Goal: Transaction & Acquisition: Purchase product/service

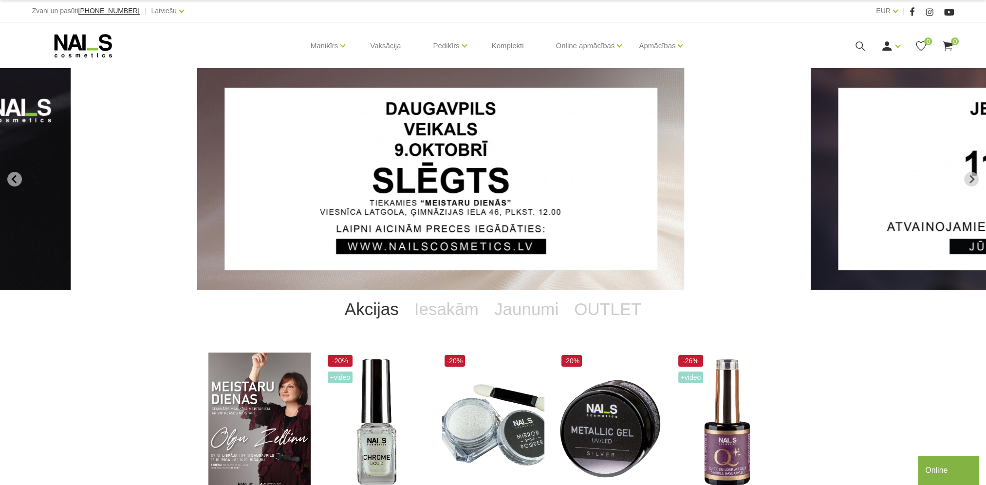
click at [861, 42] on use at bounding box center [859, 45] width 9 height 9
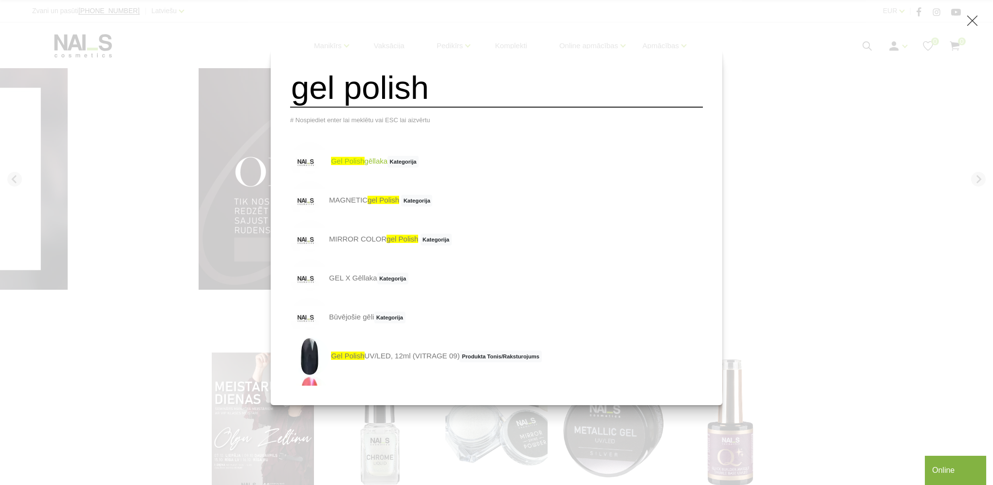
type input "gel polish"
click at [364, 165] on span "gel polish" at bounding box center [347, 161] width 33 height 8
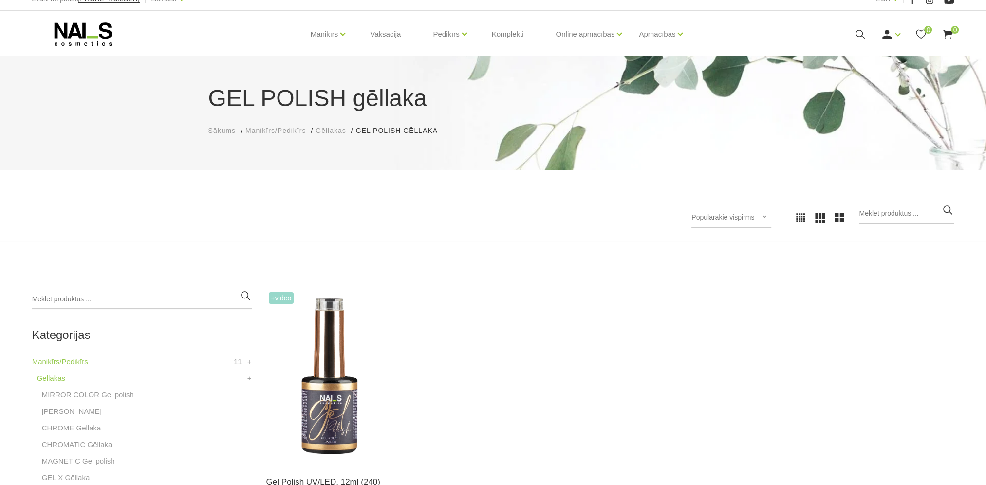
scroll to position [146, 0]
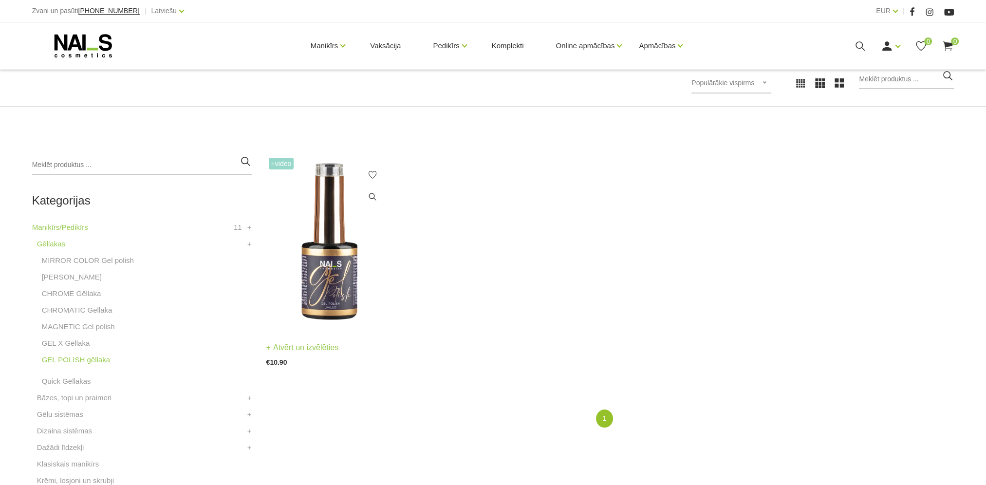
click at [337, 306] on img at bounding box center [329, 241] width 126 height 173
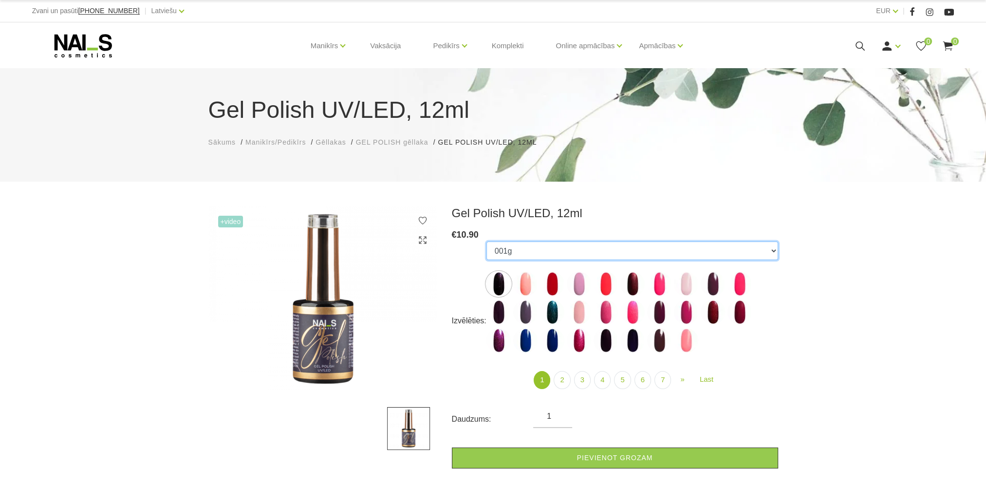
click at [765, 249] on select "001g 001n 003c 008b 011n 012g 016n 020b 044v 065v 068p 069v 083g 085p 110g 111g…" at bounding box center [632, 250] width 292 height 18
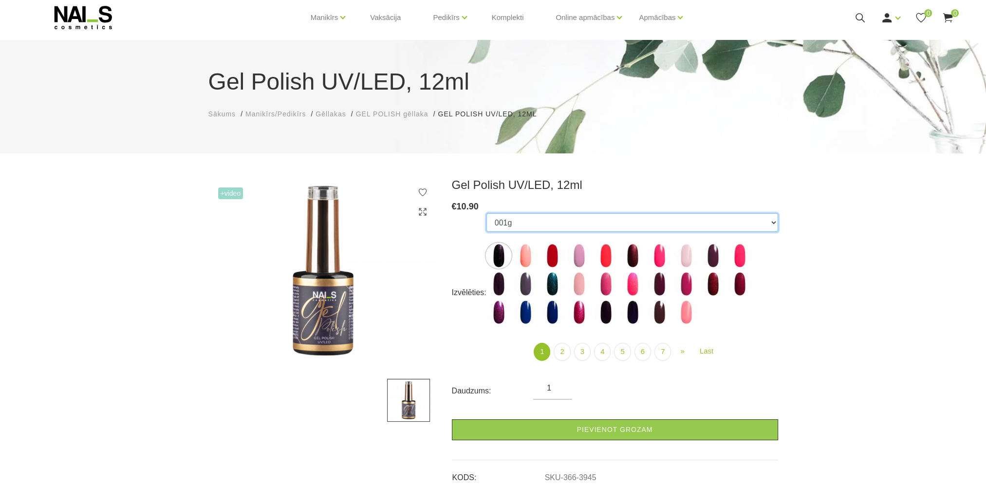
scroll to position [49, 0]
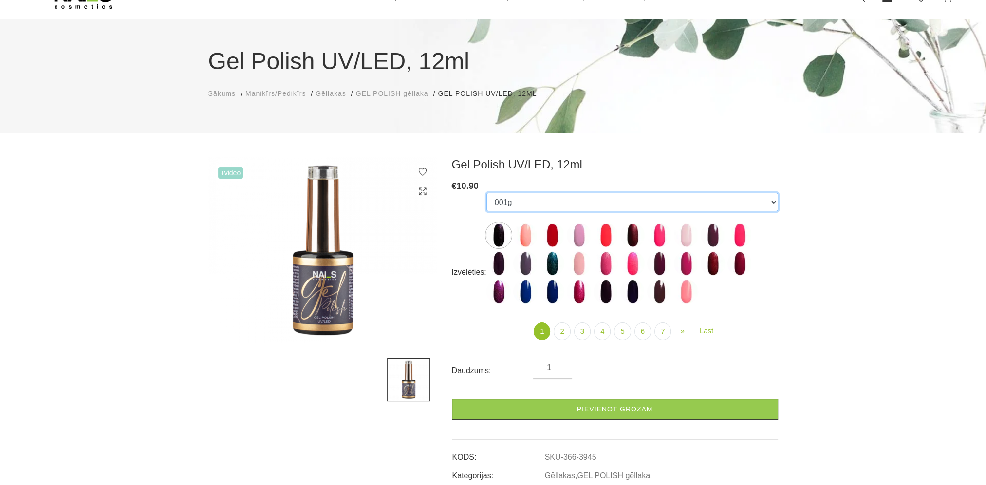
click at [547, 202] on select "001g 001n 003c 008b 011n 012g 016n 020b 044v 065v 068p 069v 083g 085p 110g 111g…" at bounding box center [632, 202] width 292 height 18
click at [502, 180] on div "€ 10.90" at bounding box center [615, 186] width 326 height 14
click at [584, 206] on select "001g 001n 003c 008b 011n 012g 016n 020b 044v 065v 068p 069v 083g 085p 110g 111g…" at bounding box center [632, 202] width 292 height 18
click at [619, 155] on div "Gel Polish UV/LED, 12ml Sākums Manikīrs/Pedikīrs Gēllakas GEL POLISH gēllaka Ge…" at bounding box center [493, 367] width 986 height 832
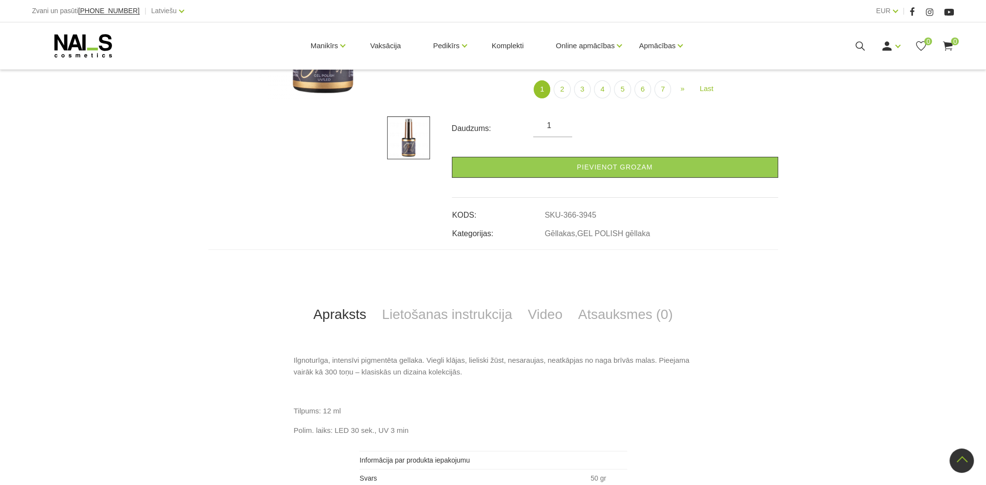
scroll to position [292, 0]
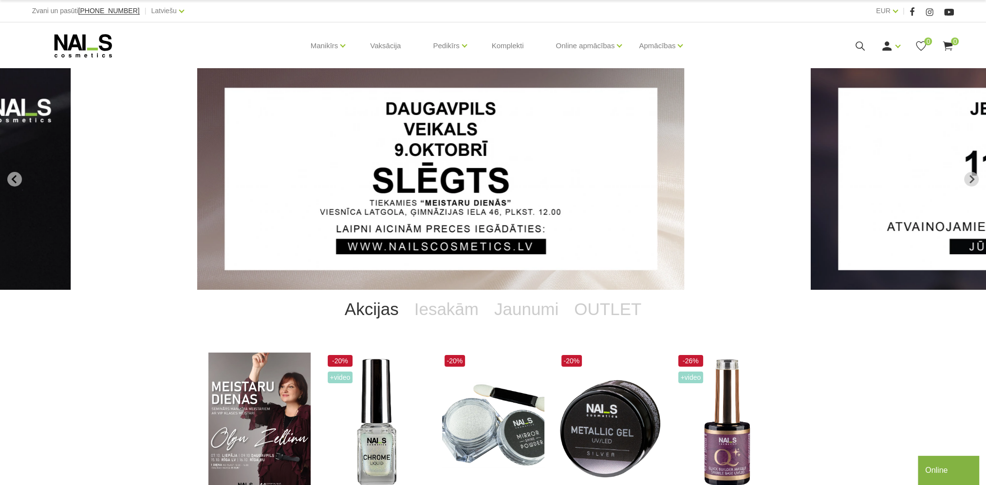
click at [862, 50] on icon at bounding box center [860, 46] width 12 height 12
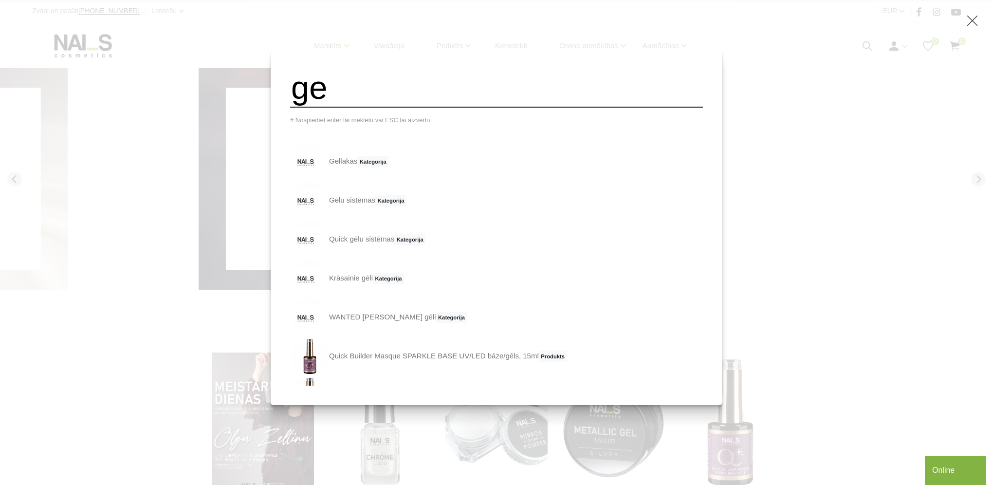
type input "g"
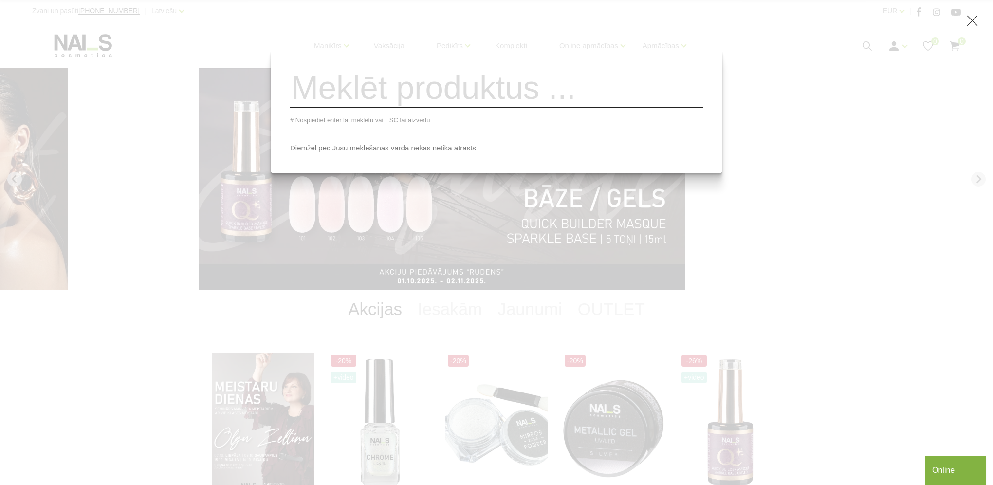
click at [473, 107] on input "search" at bounding box center [496, 87] width 413 height 39
click at [459, 96] on input "search" at bounding box center [496, 87] width 413 height 39
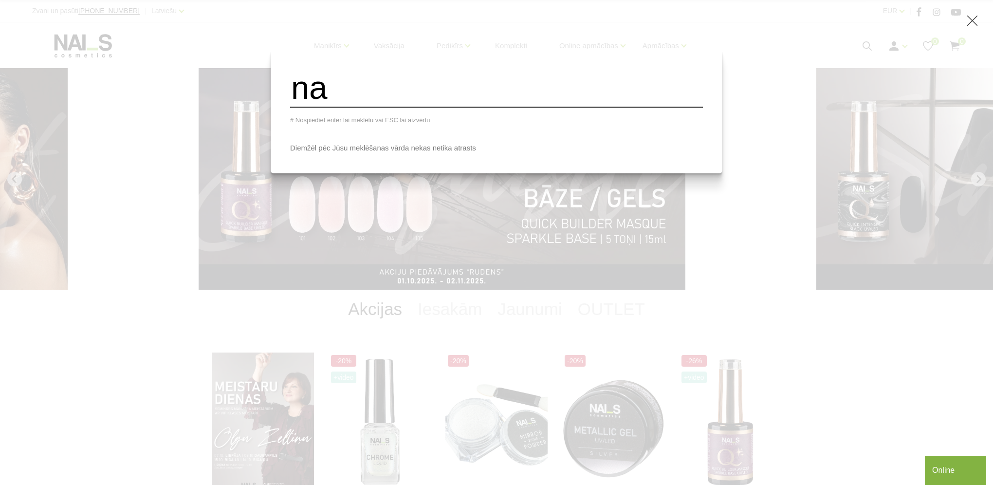
type input "n"
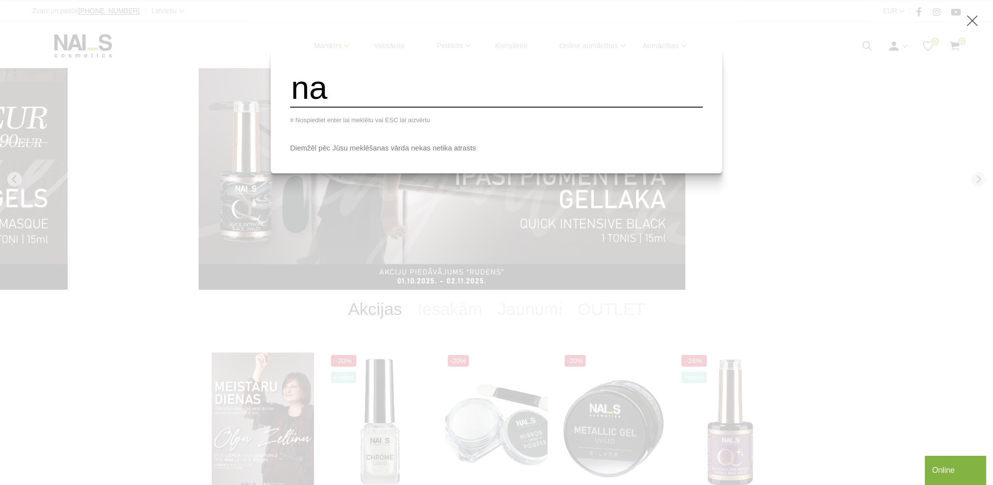
type input "n"
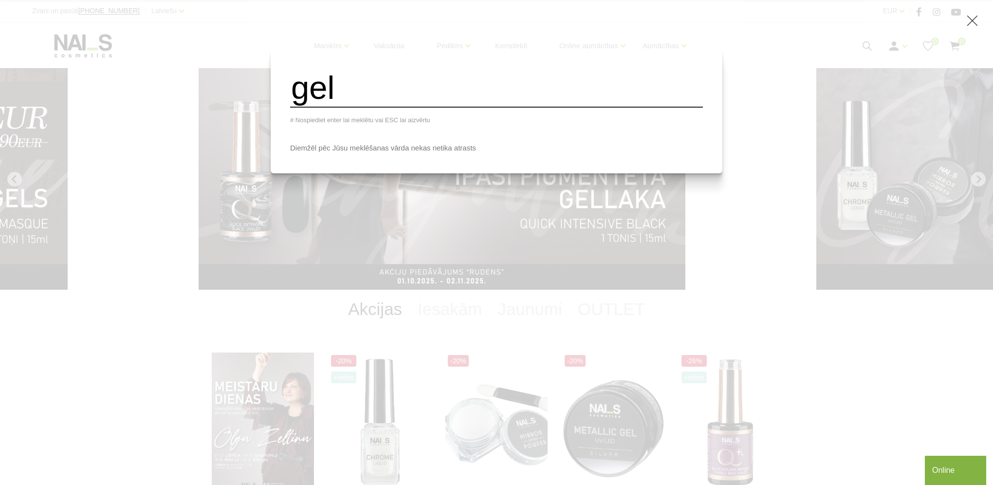
type input "gel"
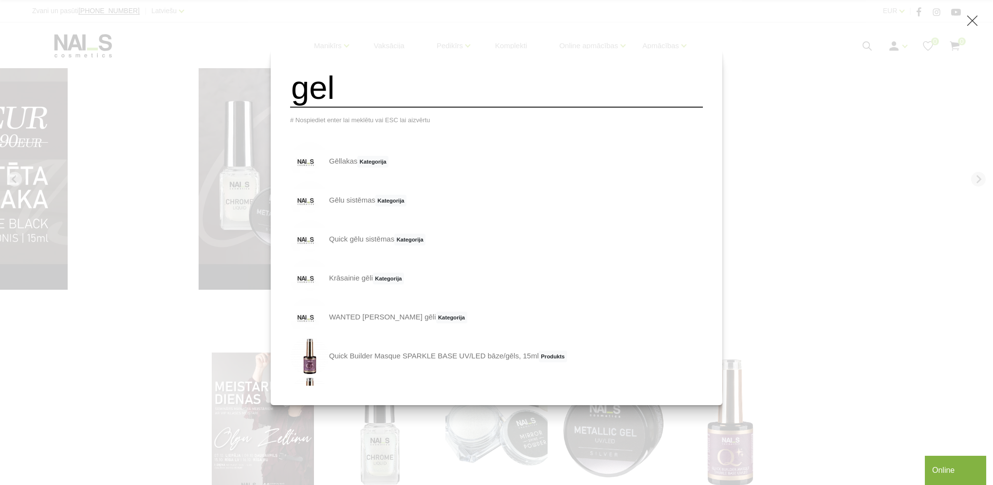
drag, startPoint x: 337, startPoint y: 105, endPoint x: 305, endPoint y: 111, distance: 32.2
click at [305, 111] on div "gel # Nospiediet enter lai meklētu vai ESC lai aizvērtu Gēllakas Kategorija Gēl…" at bounding box center [497, 227] width 452 height 356
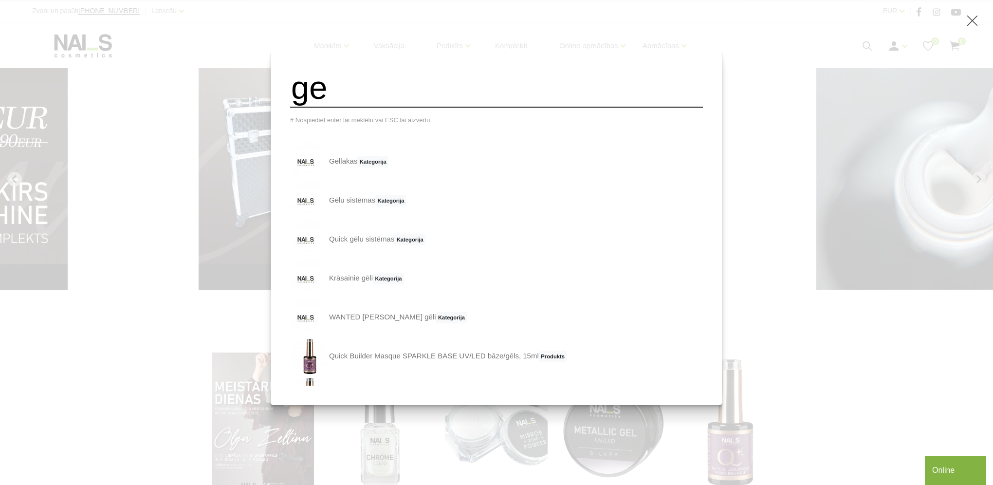
type input "g"
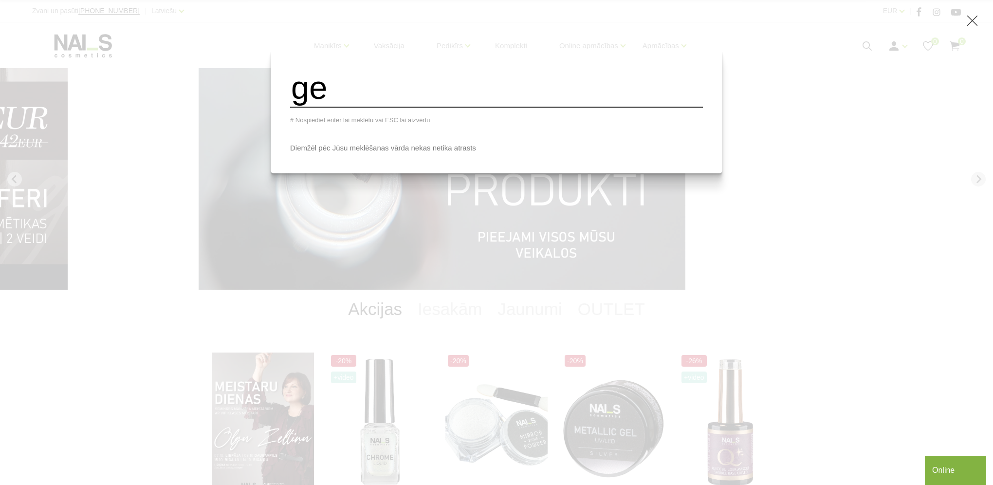
type input "g"
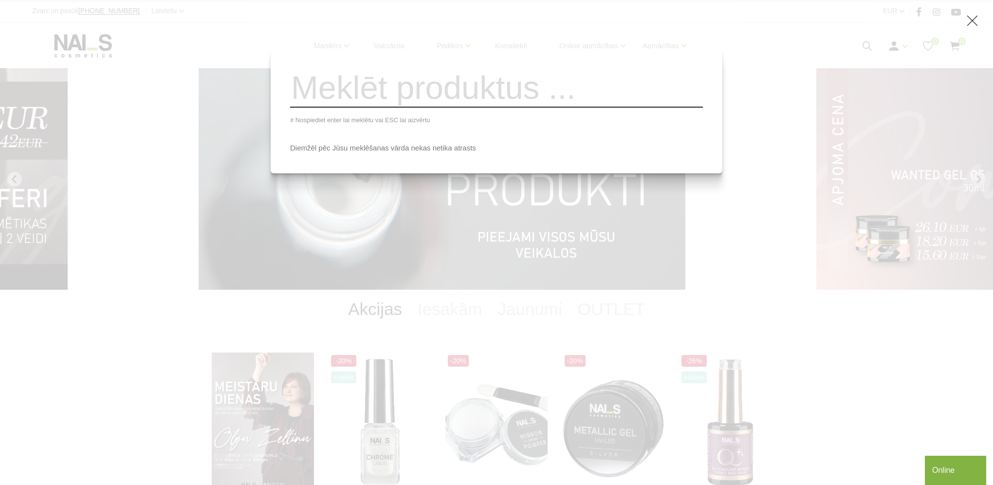
click at [254, 133] on div "# Nospiediet enter lai meklētu vai ESC lai aizvērtu Diemžēl pēc Jūsu meklēšanas…" at bounding box center [496, 242] width 993 height 485
click at [830, 182] on div "# Nospiediet enter lai meklētu vai ESC lai aizvērtu Diemžēl pēc Jūsu meklēšanas…" at bounding box center [496, 242] width 993 height 485
click at [784, 88] on div "# Nospiediet enter lai meklētu vai ESC lai aizvērtu Diemžēl pēc Jūsu meklēšanas…" at bounding box center [496, 242] width 993 height 485
click at [851, 19] on div "# Nospiediet enter lai meklētu vai ESC lai aizvērtu Diemžēl pēc Jūsu meklēšanas…" at bounding box center [496, 242] width 993 height 485
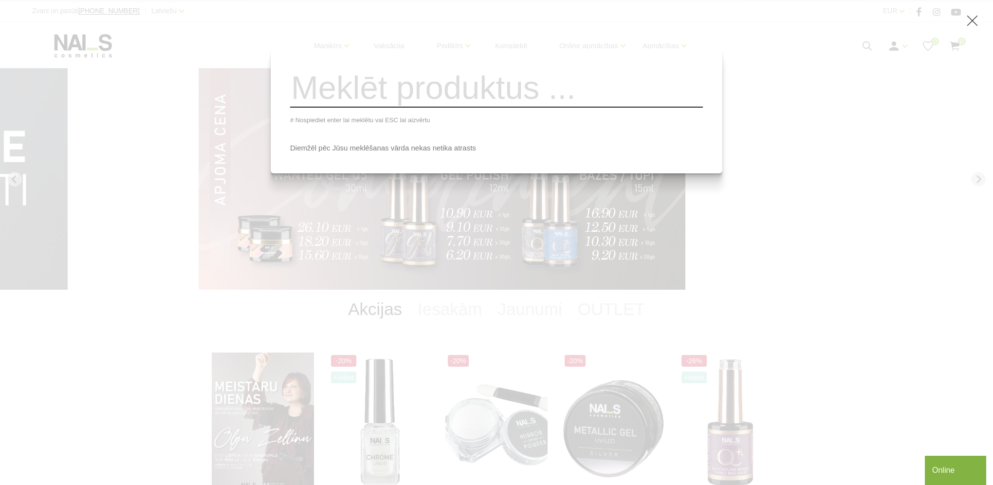
click at [720, 59] on div "# Nospiediet enter lai meklētu vai ESC lai aizvērtu Diemžēl pēc Jūsu meklēšanas…" at bounding box center [496, 242] width 993 height 485
drag, startPoint x: 679, startPoint y: 175, endPoint x: 684, endPoint y: 179, distance: 6.5
click at [684, 179] on div "# Nospiediet enter lai meklētu vai ESC lai aizvērtu Diemžēl pēc Jūsu meklēšanas…" at bounding box center [496, 242] width 993 height 485
drag, startPoint x: 684, startPoint y: 179, endPoint x: 895, endPoint y: 230, distance: 216.3
click at [856, 304] on div "# Nospiediet enter lai meklētu vai ESC lai aizvērtu Diemžēl pēc Jūsu meklēšanas…" at bounding box center [496, 242] width 993 height 485
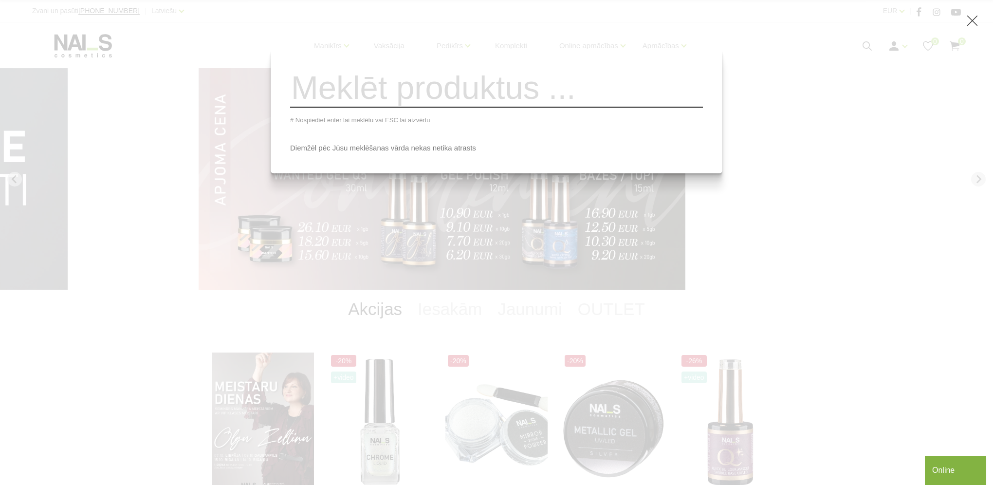
click at [975, 18] on icon at bounding box center [972, 21] width 12 height 12
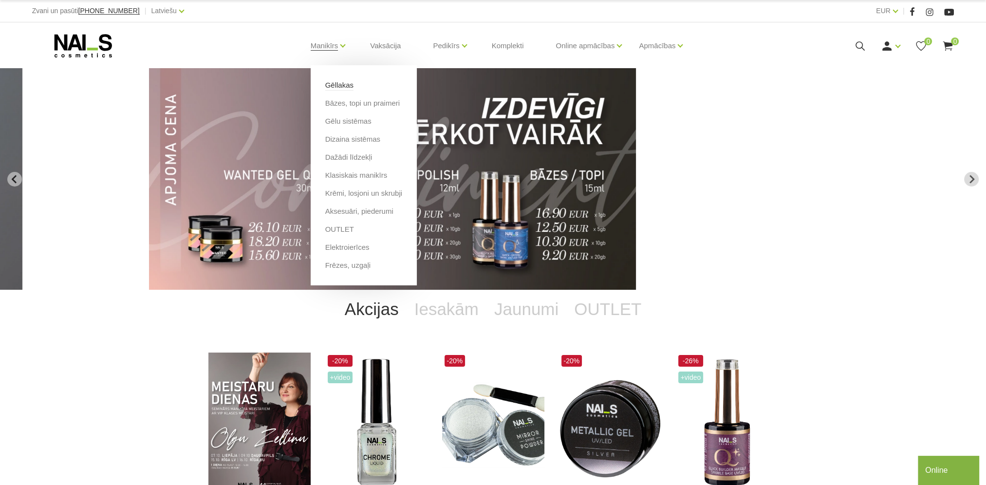
click at [340, 86] on link "Gēllakas" at bounding box center [339, 85] width 28 height 11
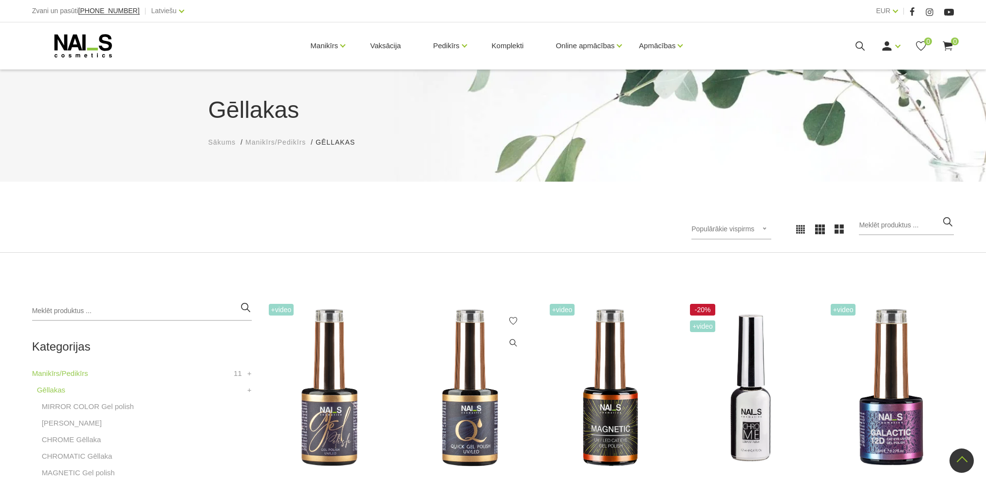
scroll to position [195, 0]
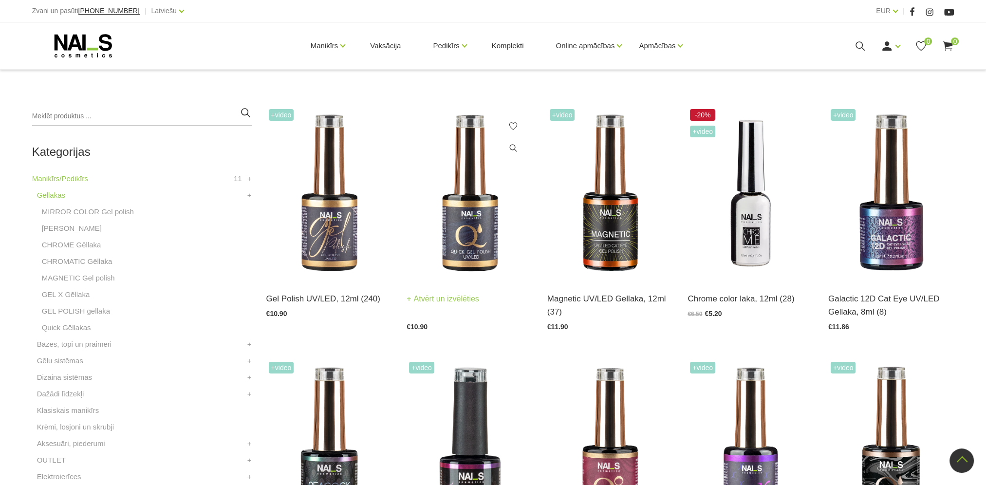
click at [476, 245] on img at bounding box center [469, 193] width 126 height 173
click at [344, 220] on img at bounding box center [329, 193] width 126 height 173
